Goal: Task Accomplishment & Management: Manage account settings

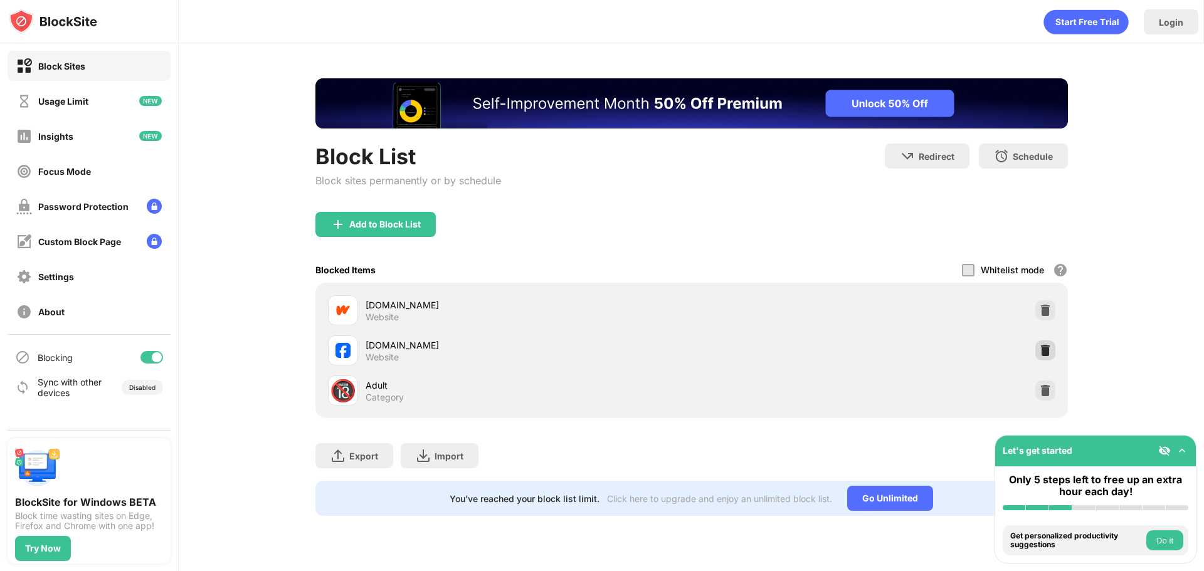
click at [1039, 346] on img at bounding box center [1045, 350] width 13 height 13
